Goal: Task Accomplishment & Management: Use online tool/utility

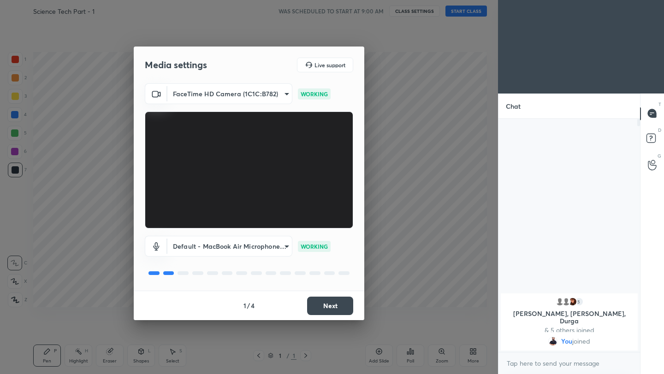
click at [343, 303] on button "Next" at bounding box center [330, 306] width 46 height 18
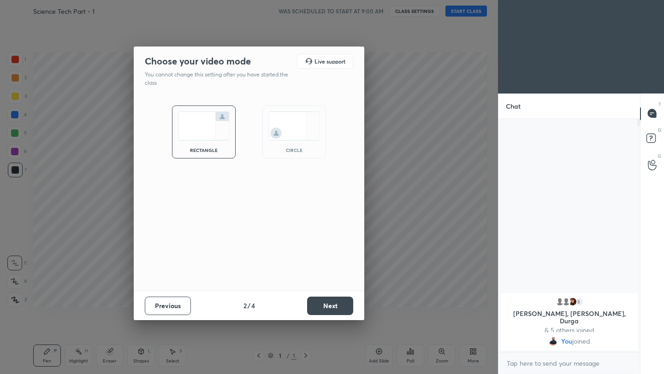
click at [343, 303] on button "Next" at bounding box center [330, 306] width 46 height 18
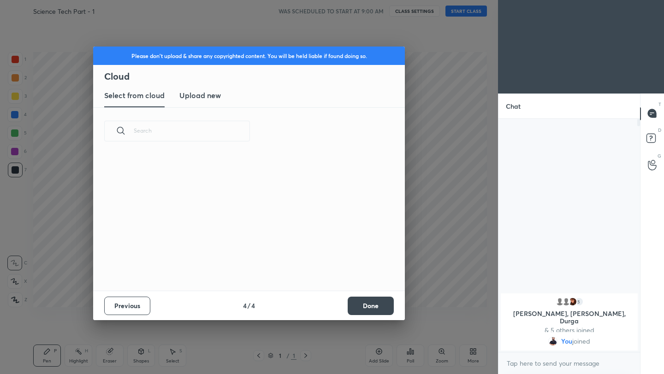
scroll to position [136, 296]
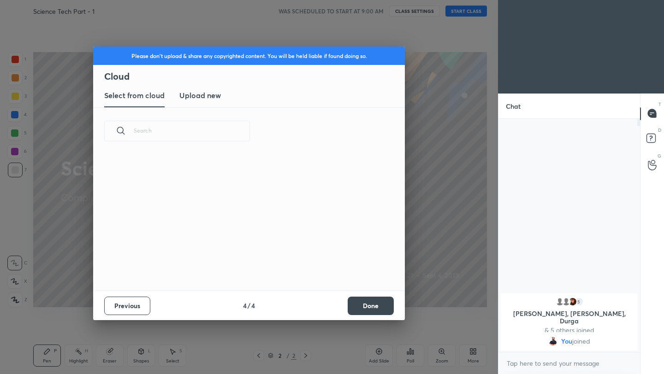
click at [369, 303] on button "Done" at bounding box center [371, 306] width 46 height 18
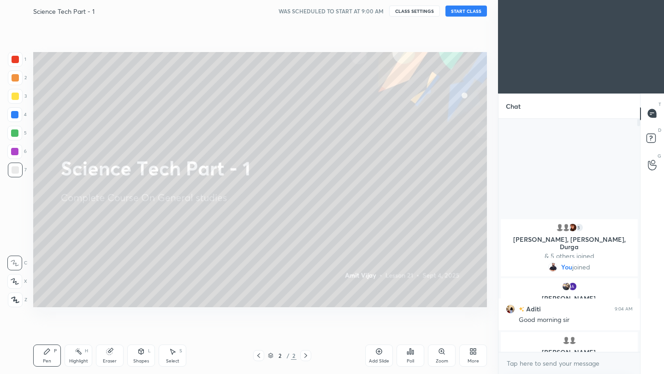
click at [468, 14] on button "START CLASS" at bounding box center [465, 11] width 41 height 11
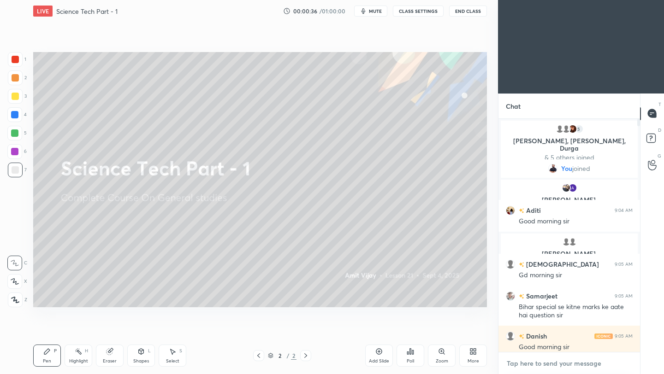
type textarea "x"
click at [528, 368] on textarea at bounding box center [569, 363] width 127 height 15
click at [526, 366] on textarea at bounding box center [569, 363] width 127 height 15
paste textarea "[URL][DOMAIN_NAME]"
type textarea "[URL][DOMAIN_NAME]"
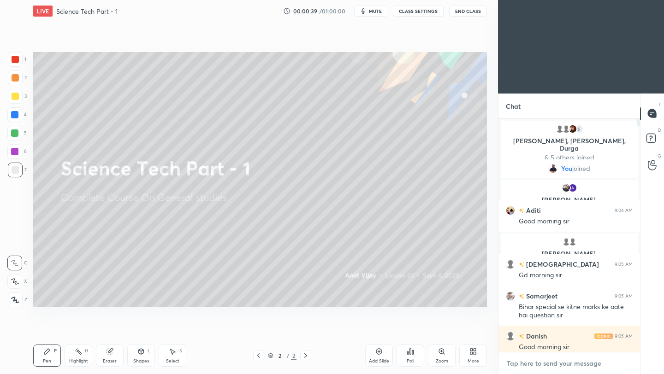
type textarea "x"
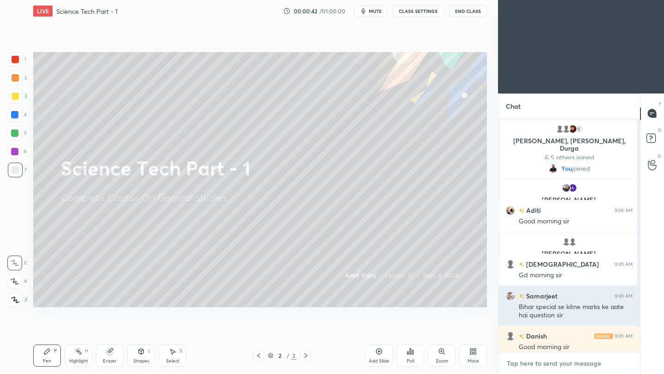
scroll to position [57, 0]
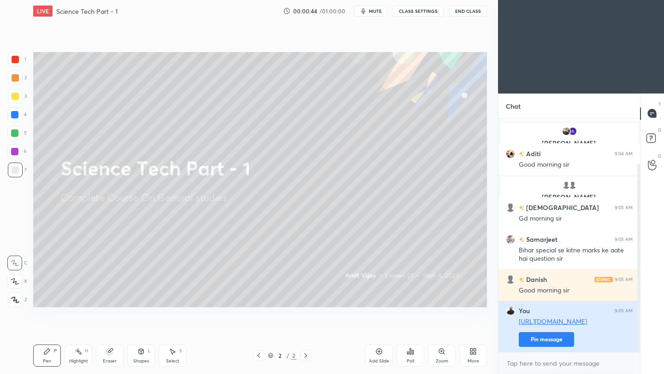
click at [542, 339] on button "Pin message" at bounding box center [546, 339] width 55 height 15
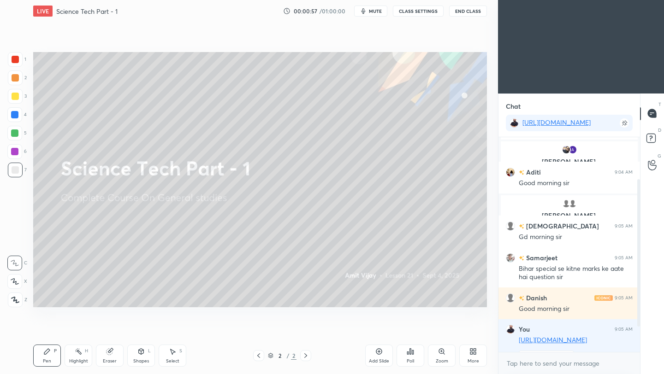
scroll to position [107, 0]
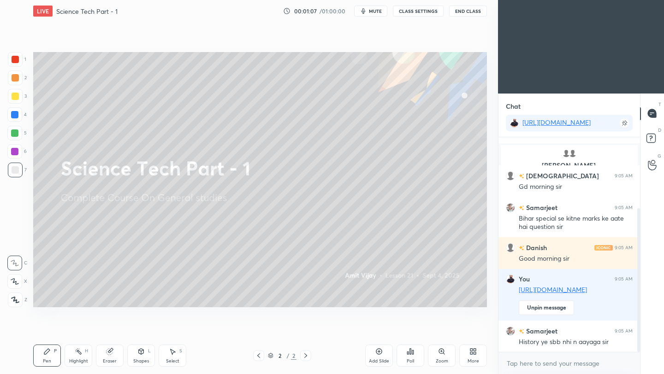
click at [478, 14] on button "End Class" at bounding box center [468, 11] width 38 height 11
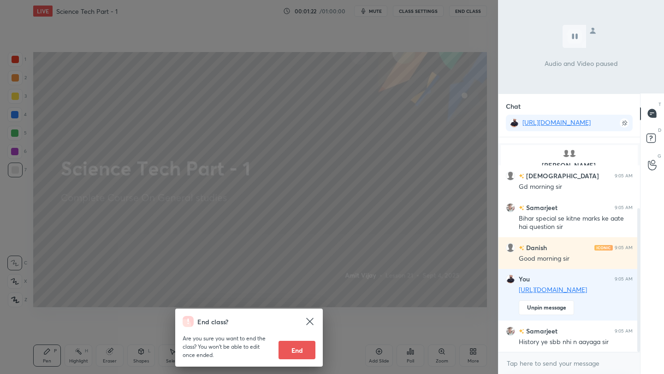
click at [425, 134] on div "End class? Are you sure you want to end the class? You won’t be able to edit on…" at bounding box center [249, 187] width 498 height 374
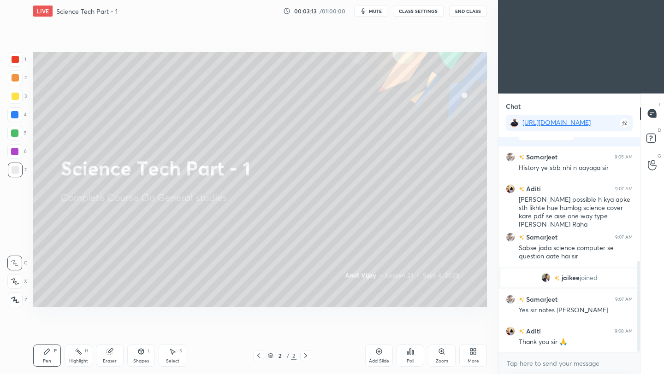
scroll to position [293, 0]
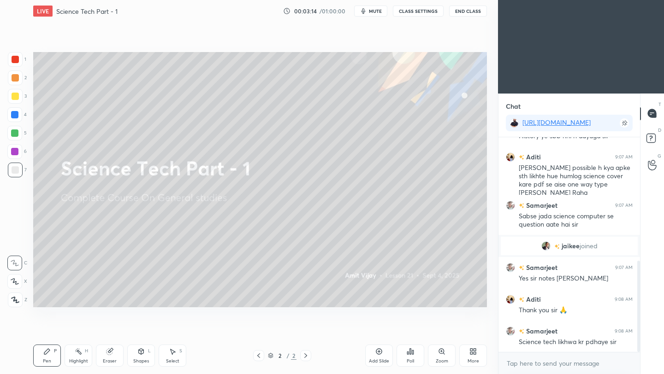
click at [375, 353] on icon at bounding box center [378, 351] width 7 height 7
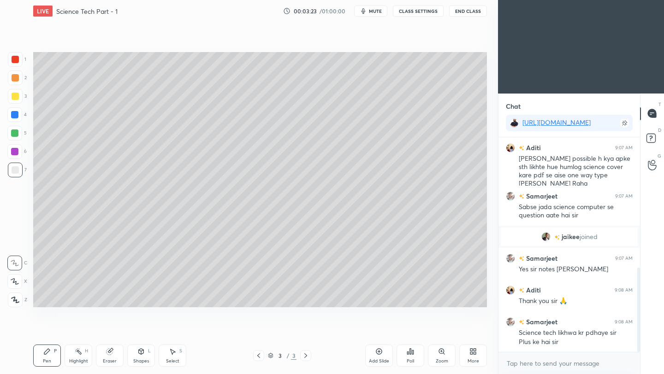
scroll to position [334, 0]
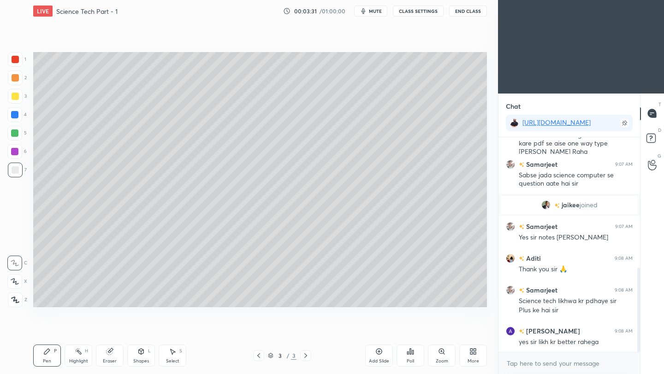
click at [18, 94] on div at bounding box center [15, 96] width 7 height 7
click at [15, 301] on icon at bounding box center [15, 300] width 8 height 6
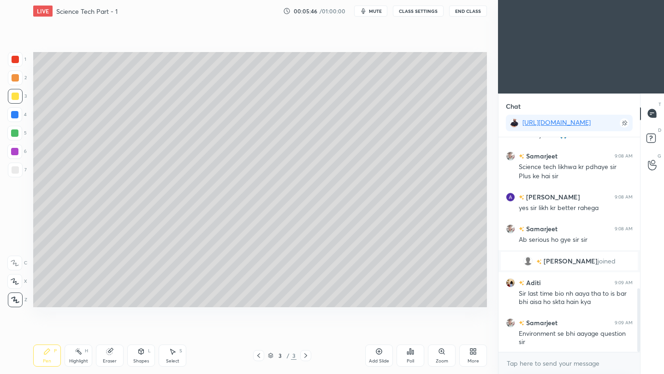
scroll to position [533, 0]
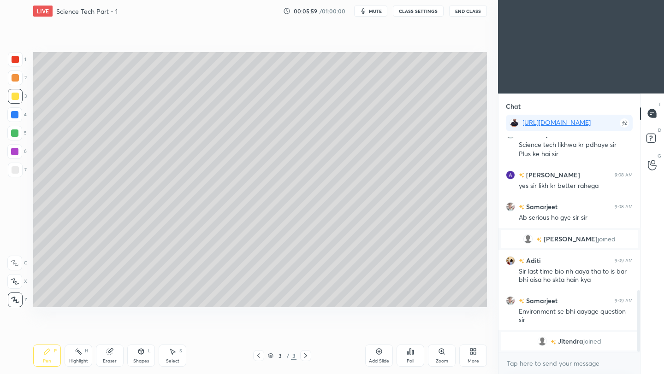
click at [15, 171] on div at bounding box center [15, 169] width 7 height 7
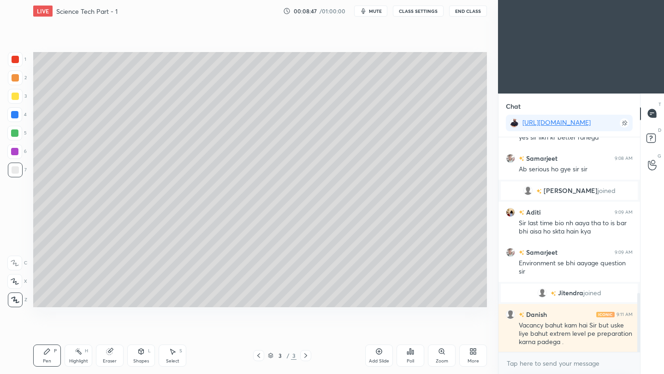
scroll to position [599, 0]
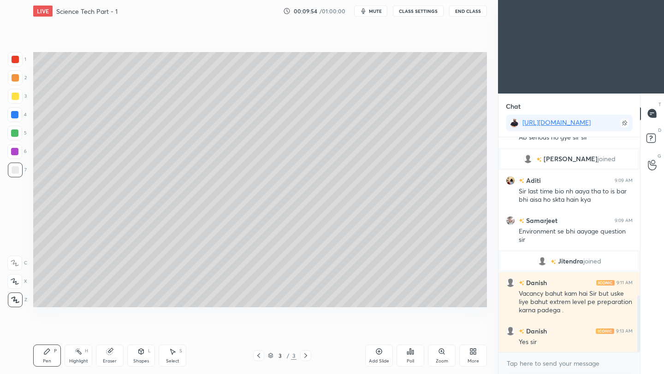
click at [381, 354] on icon at bounding box center [378, 351] width 7 height 7
click at [260, 358] on icon at bounding box center [258, 355] width 7 height 7
click at [306, 357] on icon at bounding box center [305, 355] width 7 height 7
click at [259, 357] on icon at bounding box center [258, 356] width 3 height 5
click at [305, 357] on icon at bounding box center [305, 356] width 3 height 5
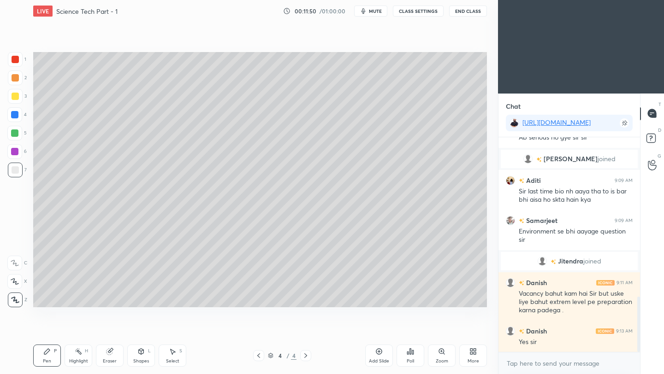
scroll to position [621, 0]
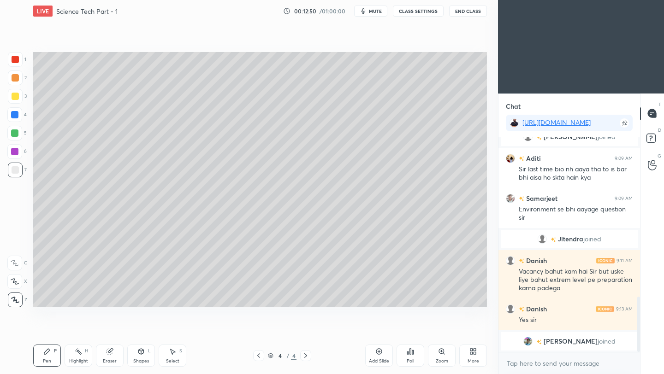
click at [378, 354] on icon at bounding box center [378, 351] width 7 height 7
click at [112, 357] on div "Eraser" at bounding box center [110, 356] width 28 height 22
drag, startPoint x: 42, startPoint y: 364, endPoint x: 60, endPoint y: 344, distance: 26.8
click at [43, 364] on div "Pen P" at bounding box center [47, 356] width 28 height 22
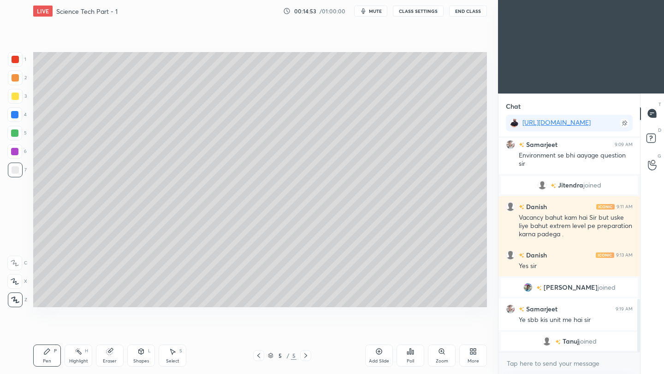
scroll to position [669, 0]
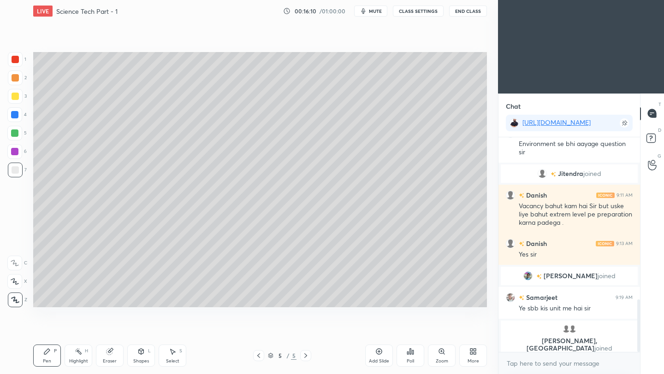
click at [381, 355] on div "Add Slide" at bounding box center [379, 356] width 28 height 22
drag, startPoint x: 15, startPoint y: 95, endPoint x: 20, endPoint y: 93, distance: 5.2
click at [16, 96] on div at bounding box center [15, 96] width 7 height 7
click at [16, 171] on div at bounding box center [15, 169] width 7 height 7
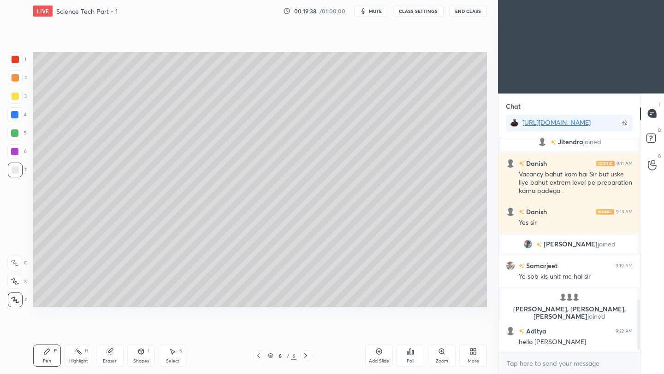
scroll to position [696, 0]
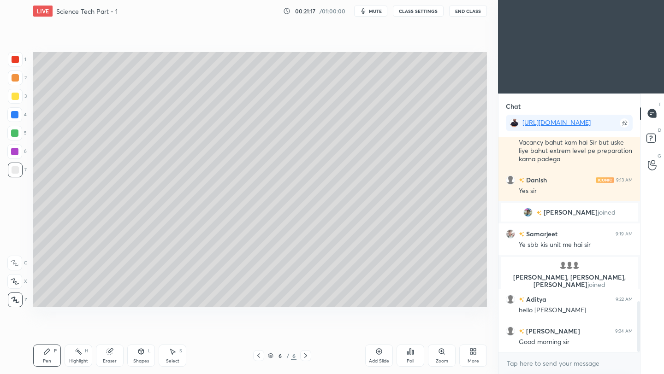
click at [379, 357] on div "Add Slide" at bounding box center [379, 356] width 28 height 22
click at [378, 357] on div "Add Slide" at bounding box center [379, 356] width 28 height 22
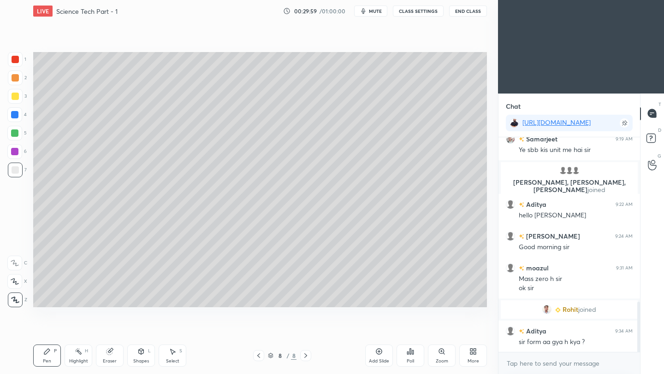
scroll to position [702, 0]
click at [379, 355] on icon at bounding box center [378, 351] width 7 height 7
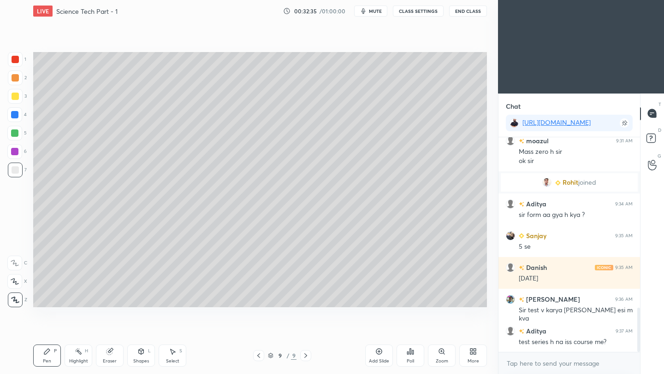
scroll to position [839, 0]
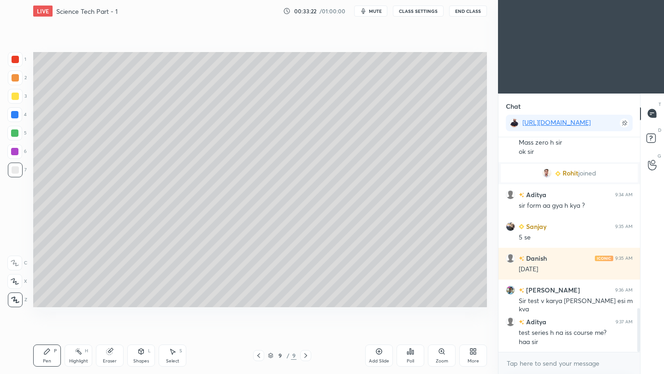
click at [467, 13] on button "End Class" at bounding box center [468, 11] width 38 height 11
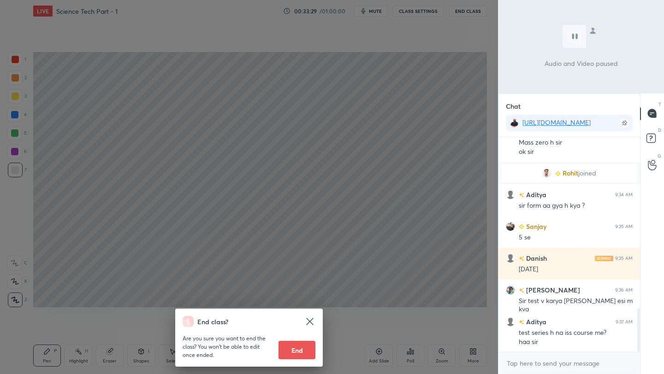
click at [459, 77] on div "End class? Are you sure you want to end the class? You won’t be able to edit on…" at bounding box center [249, 187] width 498 height 374
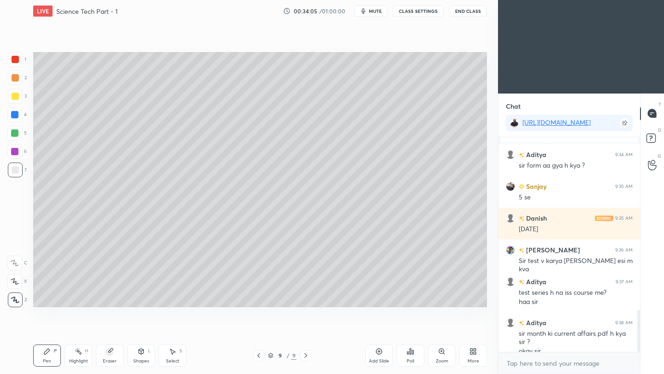
scroll to position [888, 0]
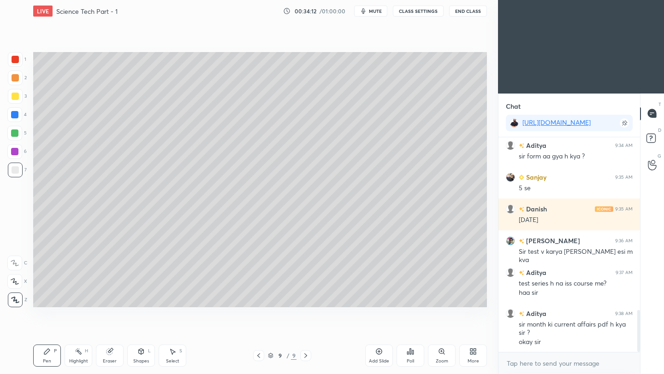
click at [380, 355] on icon at bounding box center [378, 351] width 7 height 7
click at [15, 94] on div at bounding box center [15, 96] width 7 height 7
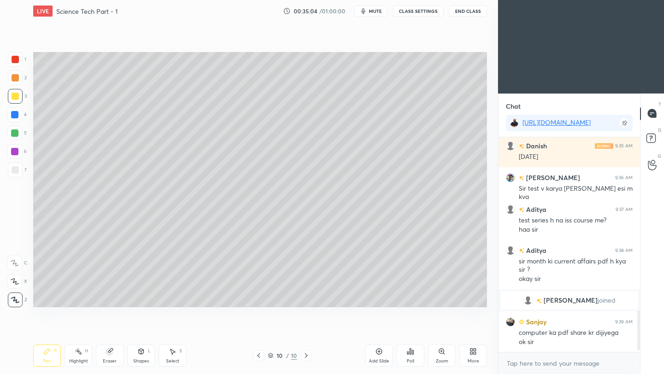
scroll to position [931, 0]
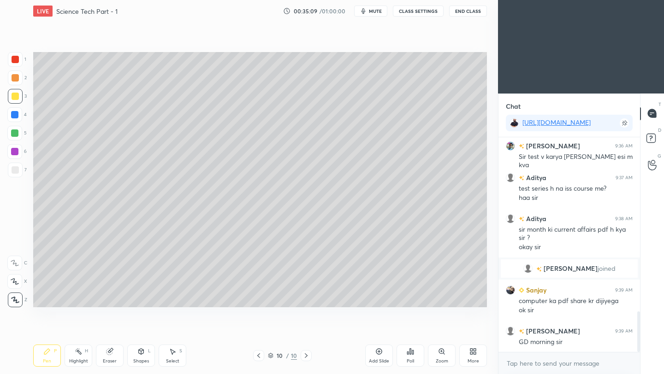
drag, startPoint x: 18, startPoint y: 173, endPoint x: 30, endPoint y: 175, distance: 12.7
click at [18, 173] on div at bounding box center [15, 169] width 7 height 7
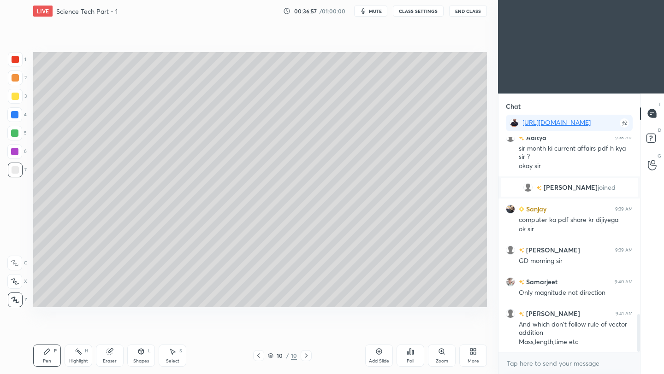
scroll to position [1044, 0]
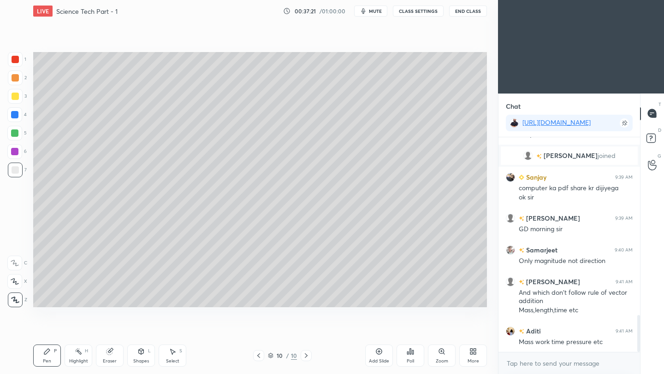
click at [380, 354] on icon at bounding box center [379, 352] width 6 height 6
click at [15, 95] on div at bounding box center [15, 96] width 7 height 7
click at [9, 171] on div at bounding box center [15, 170] width 15 height 15
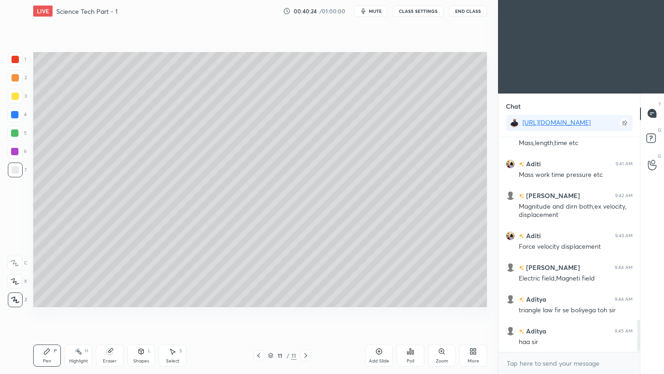
scroll to position [1243, 0]
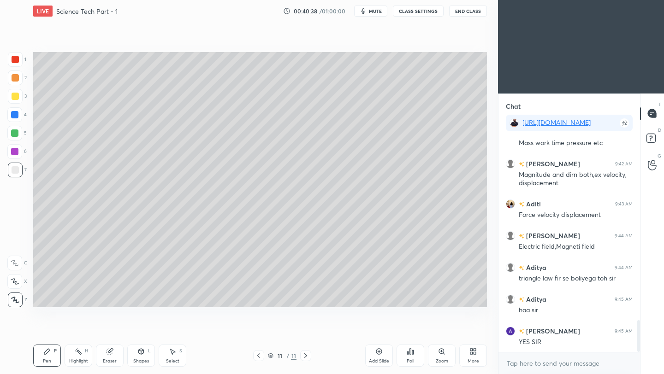
click at [110, 361] on div "Eraser" at bounding box center [110, 361] width 14 height 5
click at [52, 360] on div "Pen P" at bounding box center [47, 356] width 28 height 22
click at [383, 354] on div "Add Slide" at bounding box center [379, 356] width 28 height 22
click at [14, 95] on div at bounding box center [15, 96] width 7 height 7
click at [18, 169] on div at bounding box center [15, 169] width 7 height 7
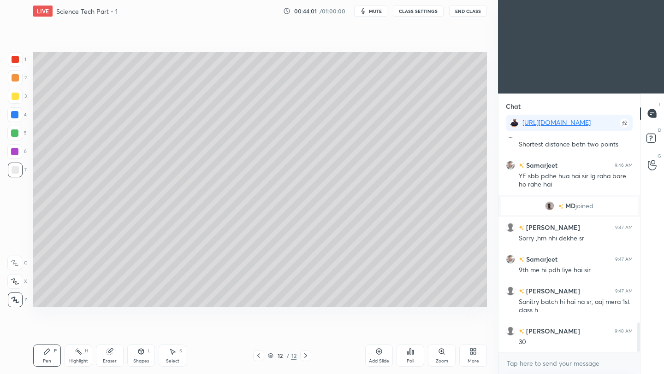
scroll to position [1376, 0]
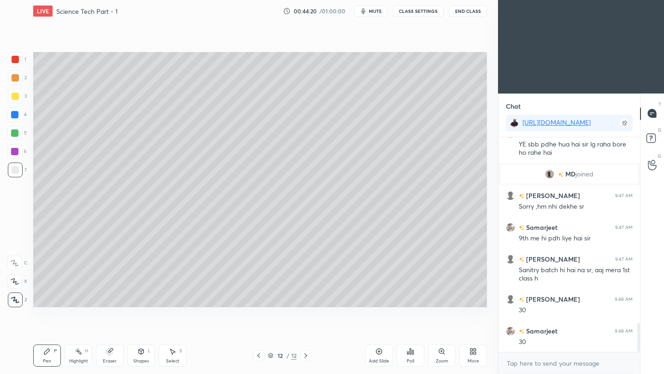
click at [380, 354] on icon at bounding box center [378, 351] width 7 height 7
click at [15, 96] on div at bounding box center [15, 96] width 7 height 7
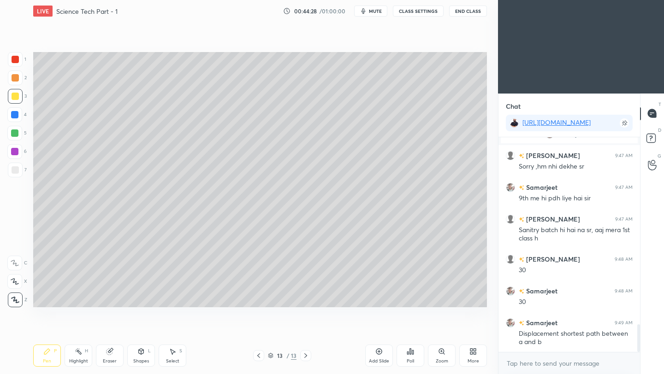
scroll to position [1448, 0]
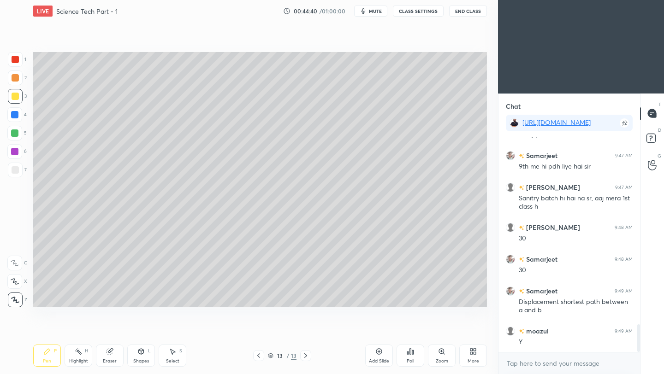
click at [18, 172] on div at bounding box center [15, 169] width 7 height 7
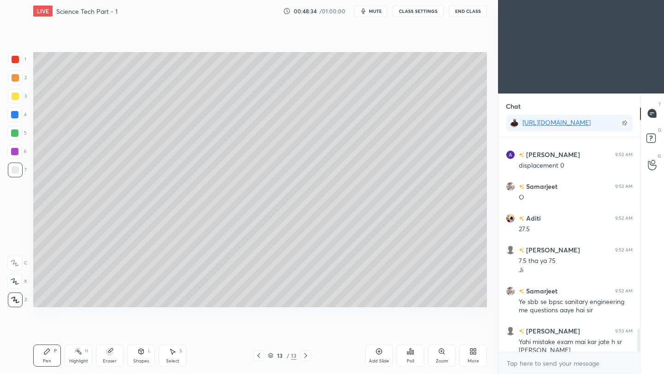
scroll to position [1761, 0]
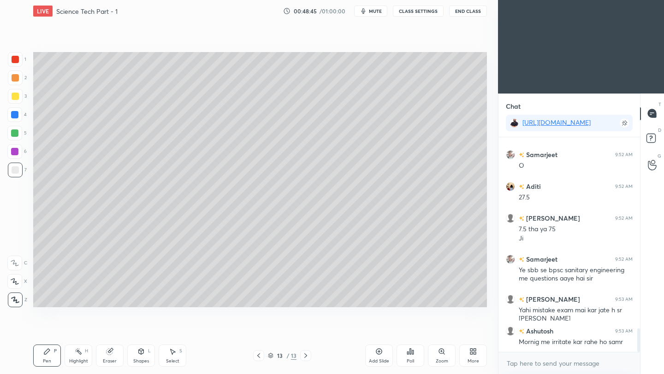
click at [380, 355] on icon at bounding box center [378, 351] width 7 height 7
click at [17, 95] on div at bounding box center [15, 96] width 7 height 7
click at [15, 171] on div at bounding box center [15, 169] width 7 height 7
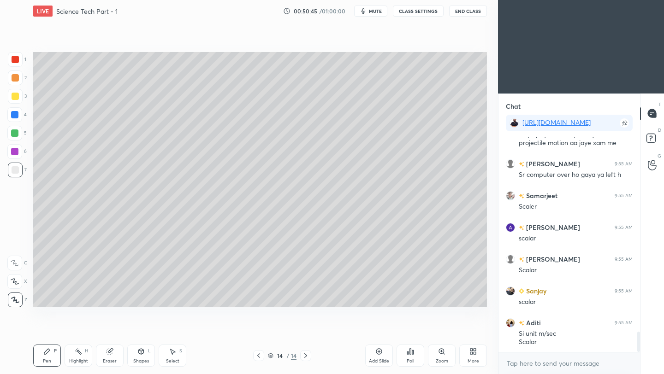
scroll to position [2096, 0]
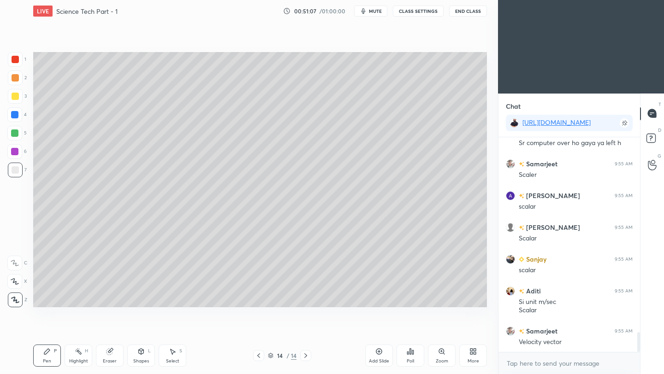
click at [379, 354] on icon at bounding box center [378, 351] width 7 height 7
click at [14, 96] on div at bounding box center [15, 96] width 7 height 7
click at [12, 175] on div at bounding box center [15, 170] width 15 height 15
click at [13, 175] on div at bounding box center [15, 170] width 15 height 15
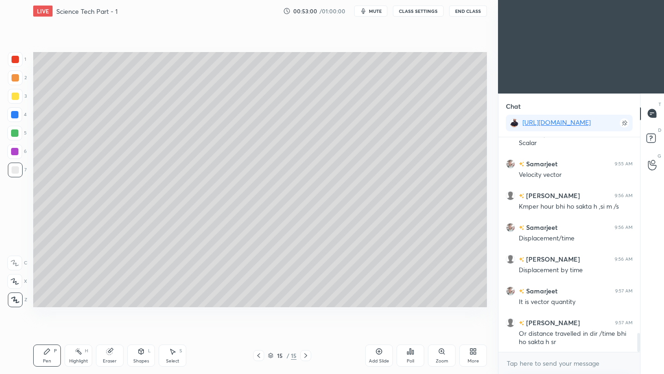
scroll to position [2295, 0]
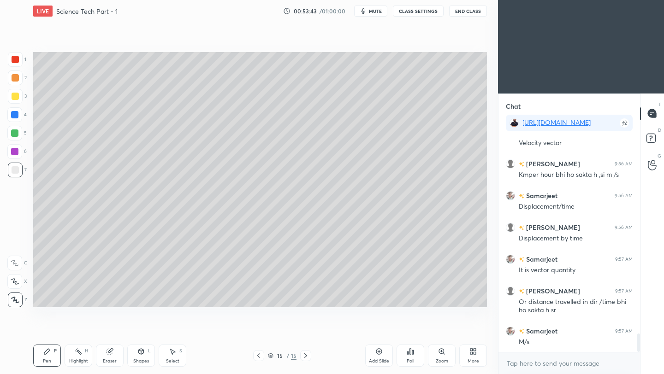
click at [376, 355] on icon at bounding box center [378, 351] width 7 height 7
click at [14, 98] on div at bounding box center [15, 96] width 7 height 7
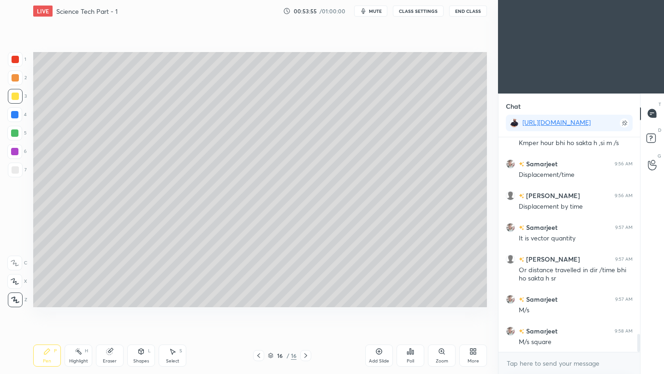
scroll to position [2359, 0]
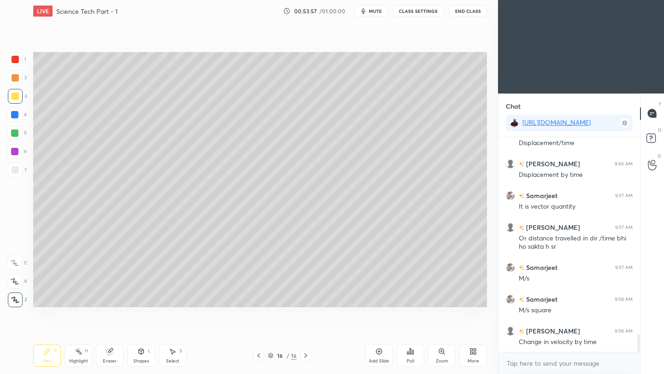
click at [15, 169] on div at bounding box center [15, 169] width 7 height 7
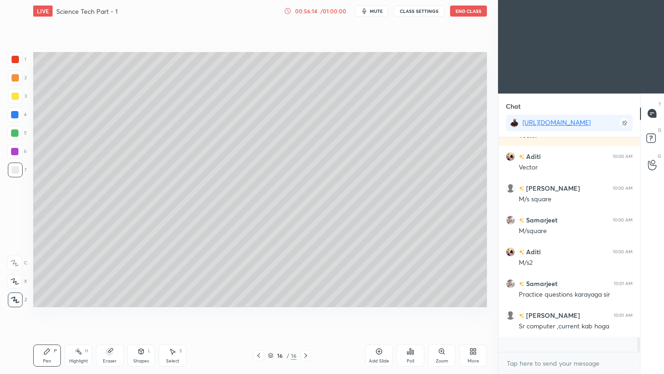
scroll to position [2740, 0]
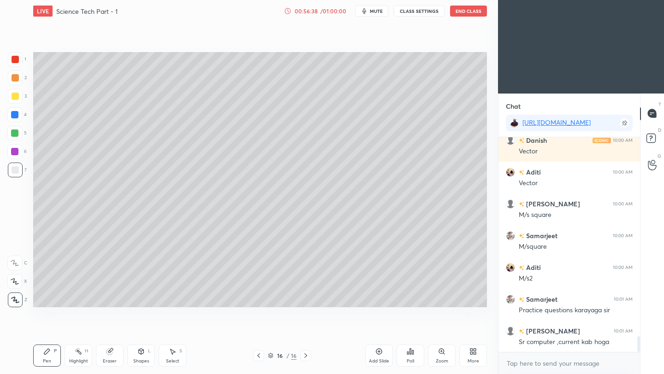
click at [471, 12] on button "End Class" at bounding box center [468, 11] width 37 height 11
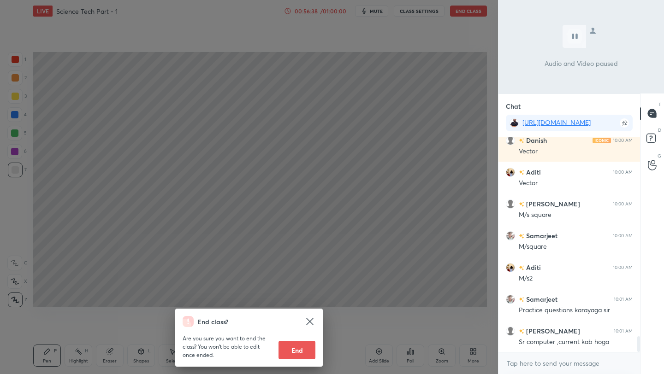
click at [471, 12] on div "End class? Are you sure you want to end the class? You won’t be able to edit on…" at bounding box center [249, 187] width 498 height 374
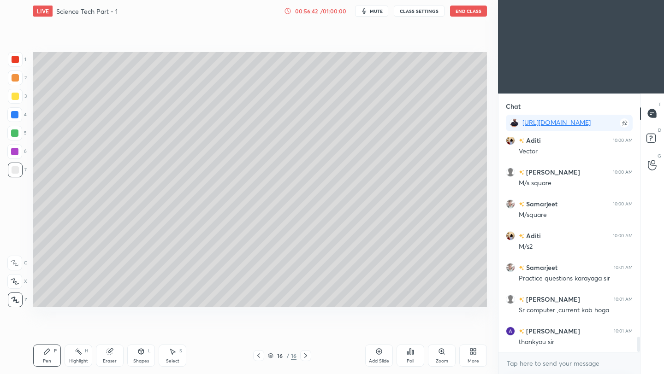
scroll to position [2804, 0]
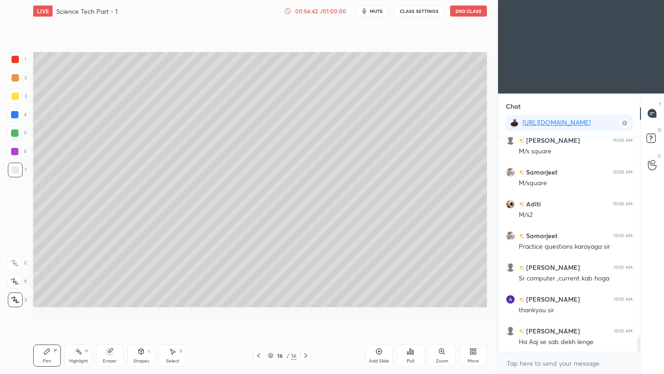
click at [471, 13] on button "End Class" at bounding box center [468, 11] width 37 height 11
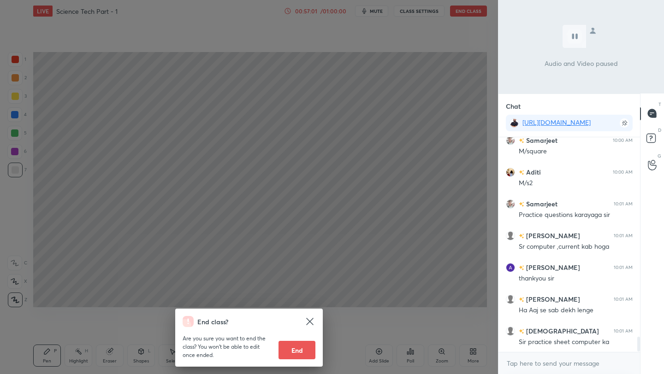
scroll to position [3, 3]
click at [307, 354] on button "End" at bounding box center [296, 350] width 37 height 18
type textarea "x"
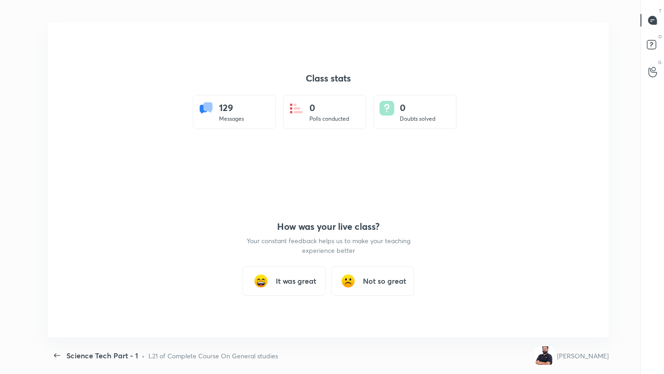
scroll to position [0, 0]
